Goal: Find specific page/section: Find specific page/section

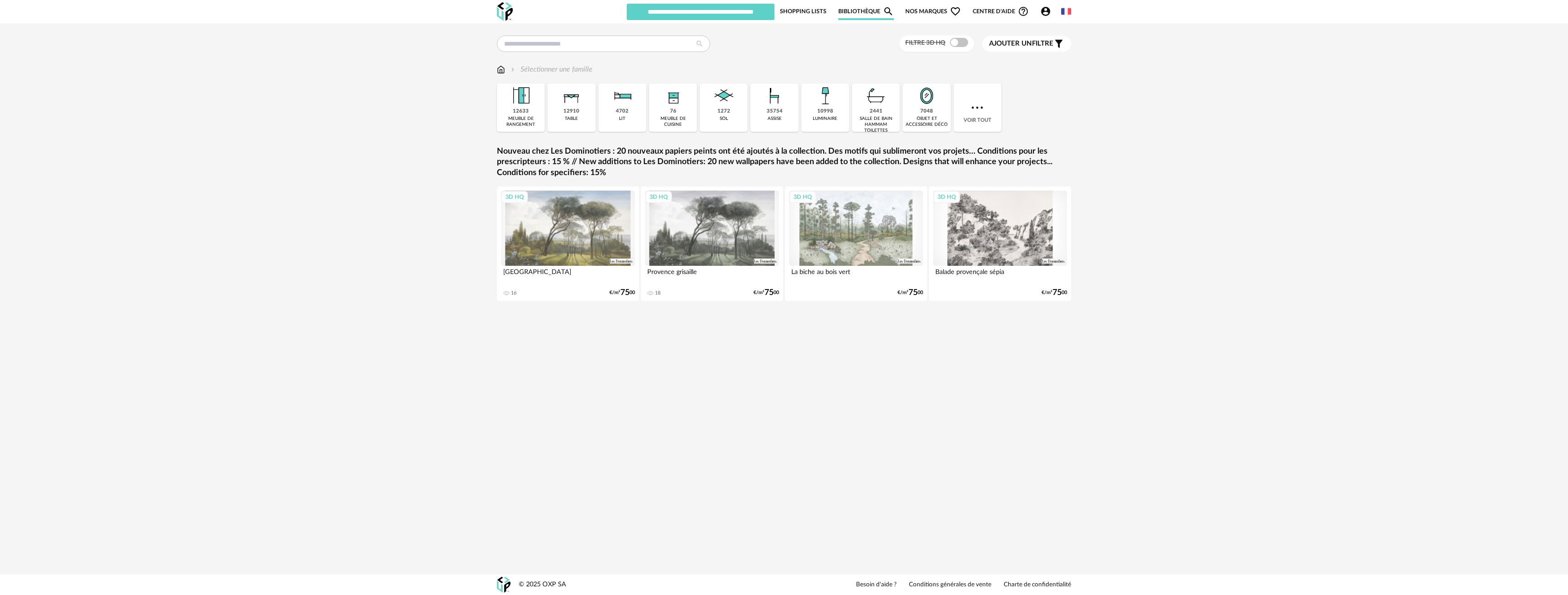
drag, startPoint x: 929, startPoint y: 9, endPoint x: 938, endPoint y: 21, distance: 15.0
click at [929, 9] on span "Nos marques Heart Outline icon" at bounding box center [933, 12] width 56 height 18
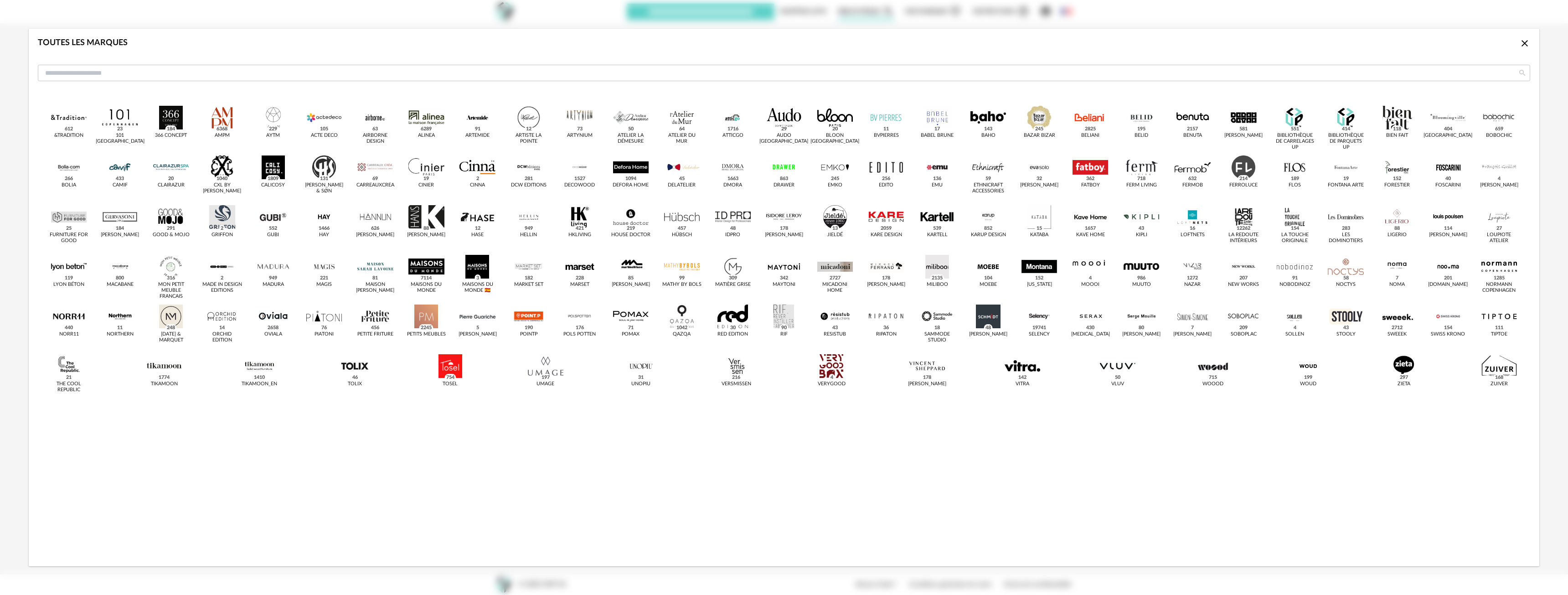
drag, startPoint x: 986, startPoint y: 320, endPoint x: 1091, endPoint y: 358, distance: 111.7
click at [986, 320] on div "dialog" at bounding box center [988, 317] width 36 height 23
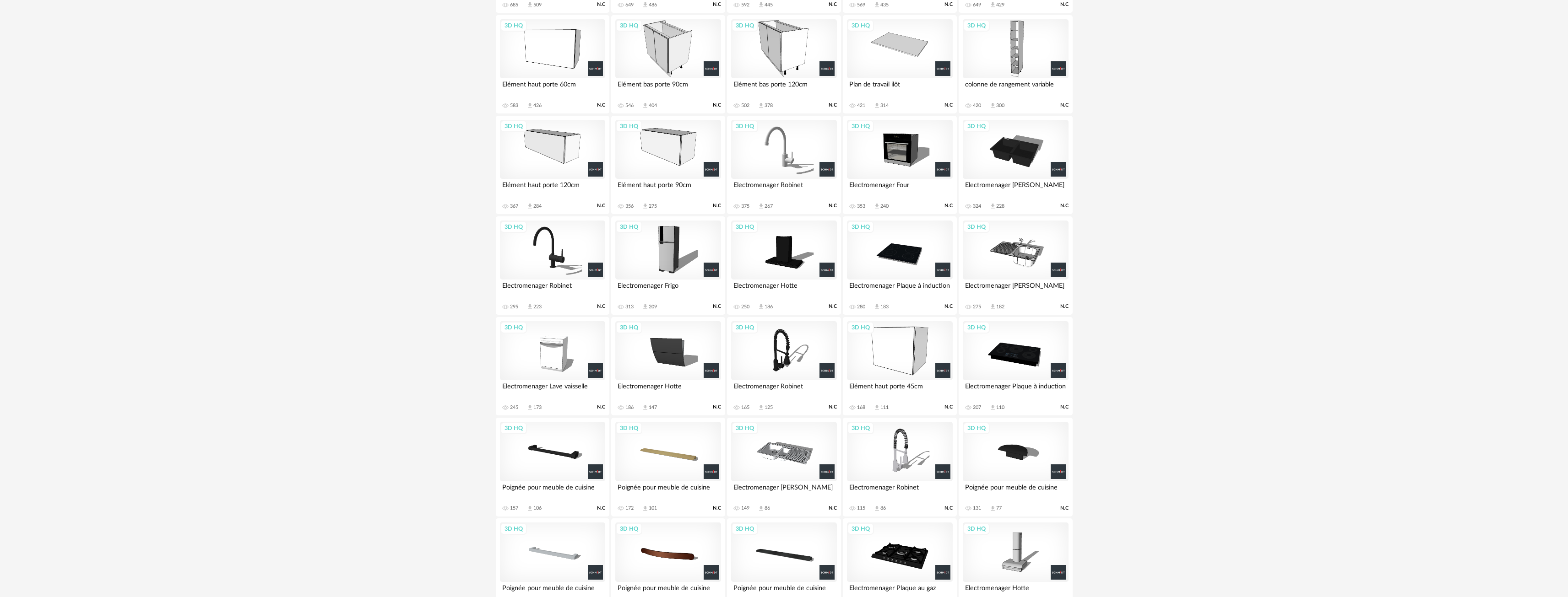
scroll to position [622, 0]
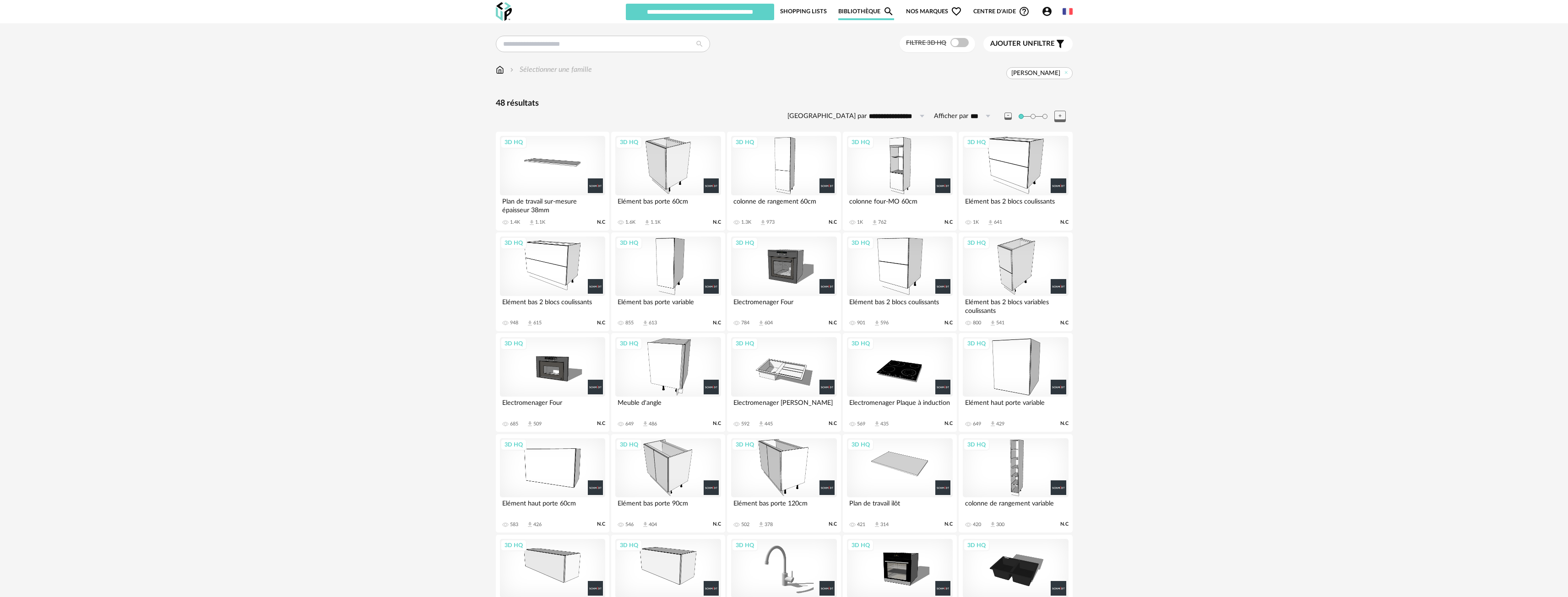
drag, startPoint x: 918, startPoint y: 13, endPoint x: 920, endPoint y: 18, distance: 5.4
click at [918, 13] on span "Nos marques Heart Outline icon" at bounding box center [934, 12] width 56 height 18
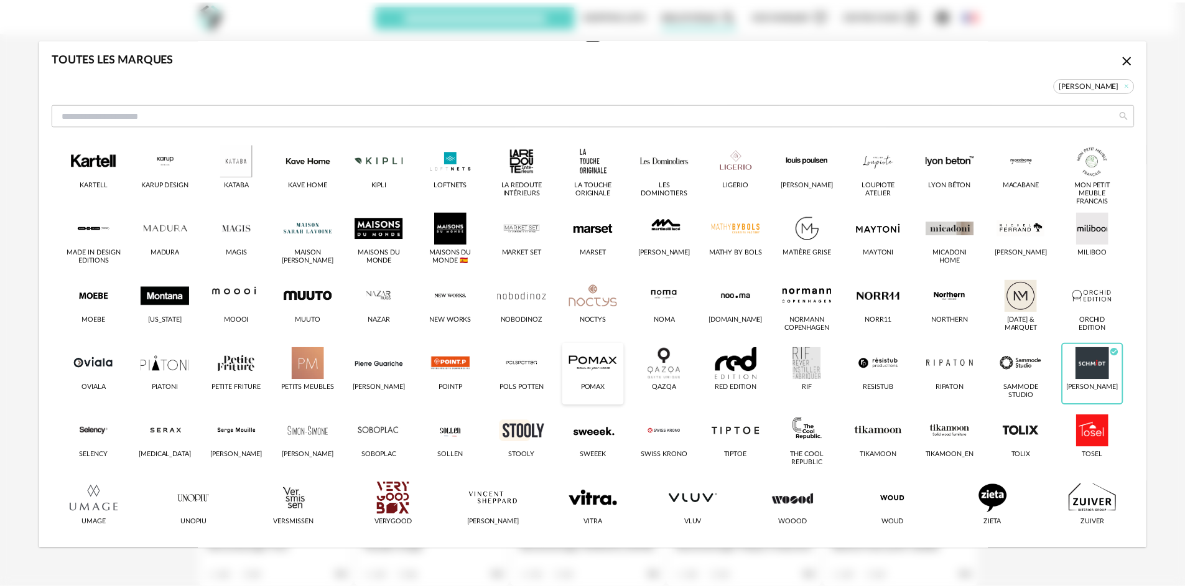
scroll to position [364, 0]
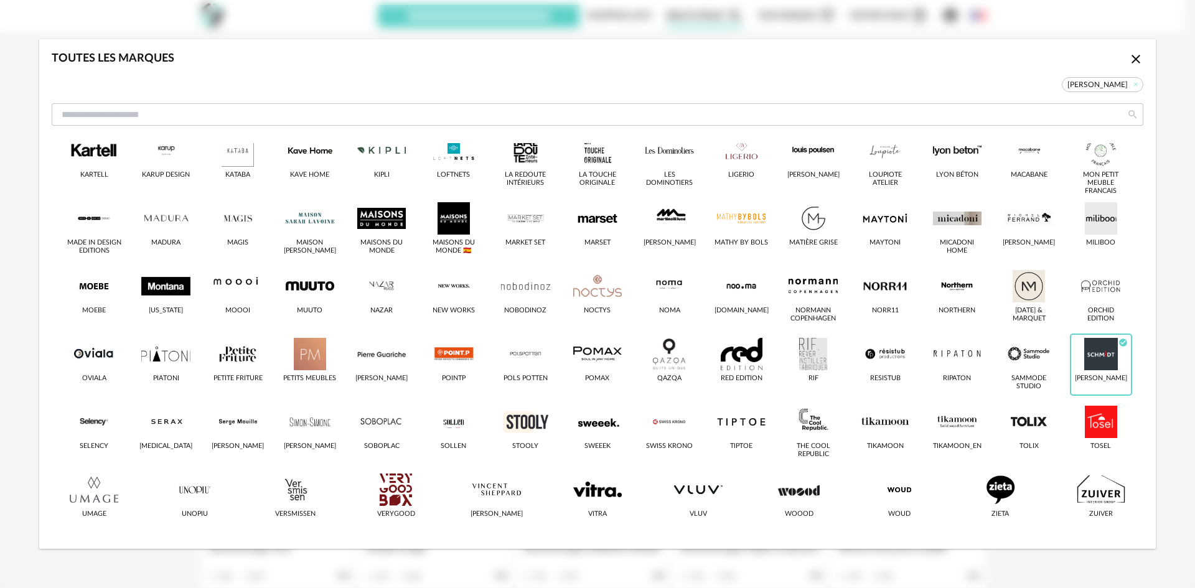
click at [0, 352] on div "Toutes les marques Close icon Schmidt &tradition 101 Copenhagen 366 Concept AMP…" at bounding box center [597, 294] width 1195 height 588
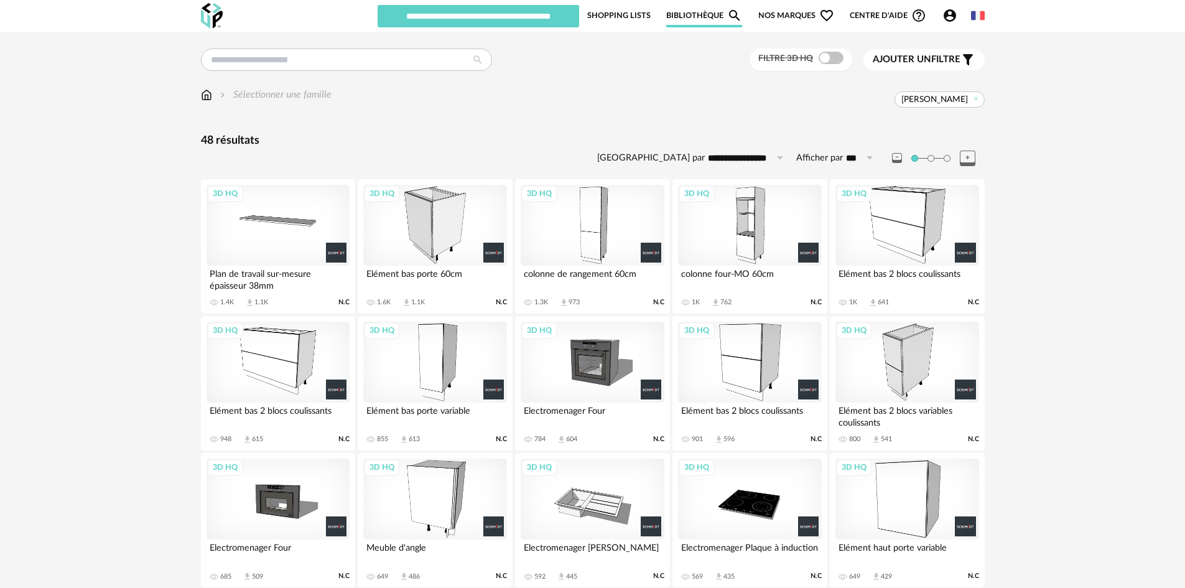
click at [208, 13] on img at bounding box center [212, 16] width 22 height 26
